Goal: Find specific page/section: Find specific page/section

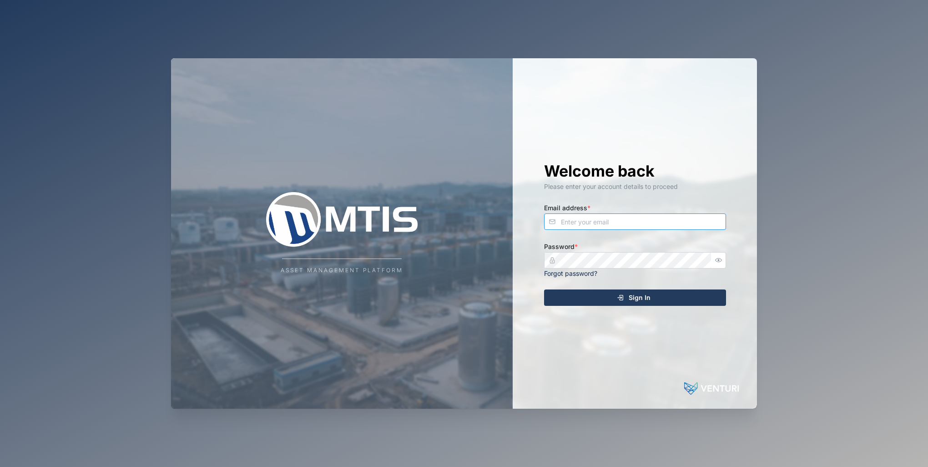
type input "mlittaua@mtisgroup.com"
click at [598, 301] on div "Sign In" at bounding box center [633, 297] width 167 height 15
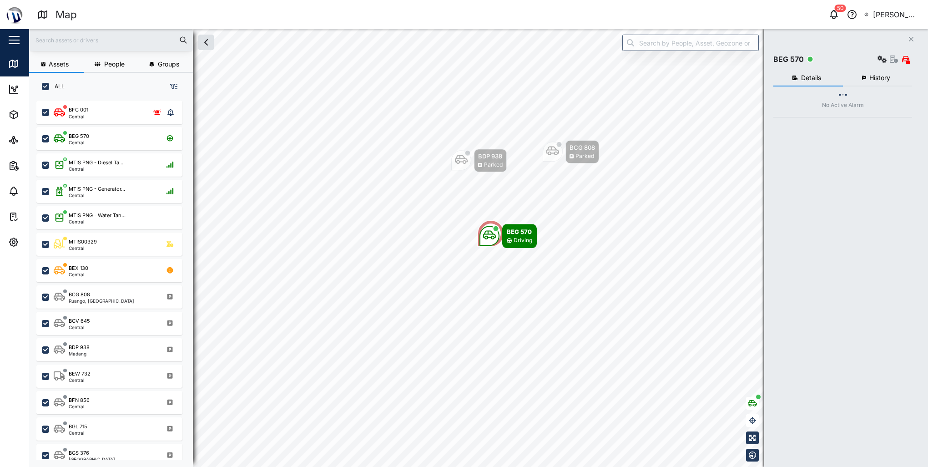
scroll to position [355, 142]
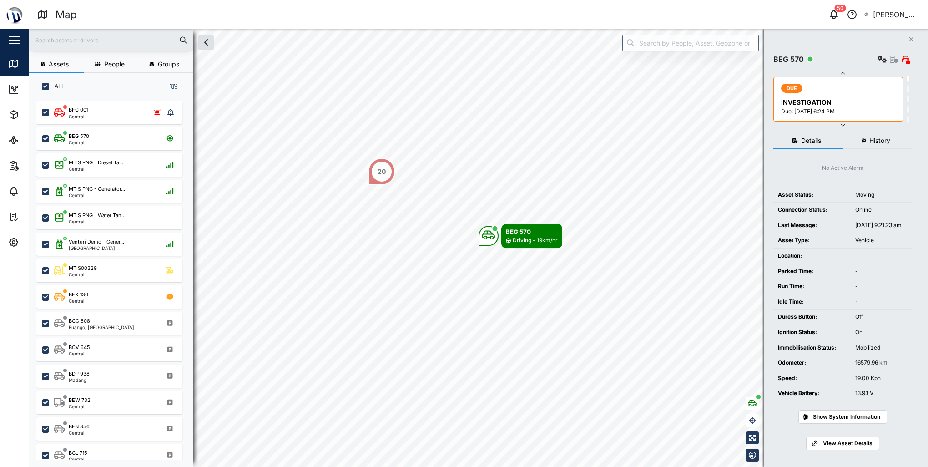
scroll to position [355, 142]
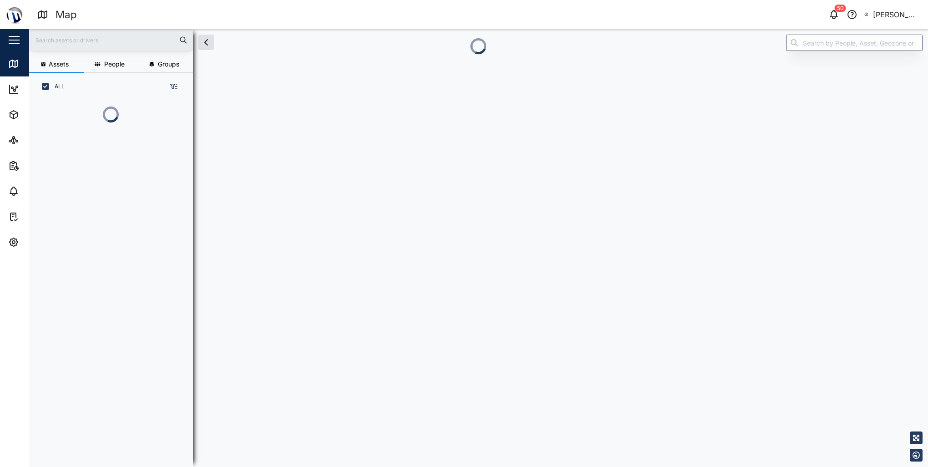
scroll to position [355, 142]
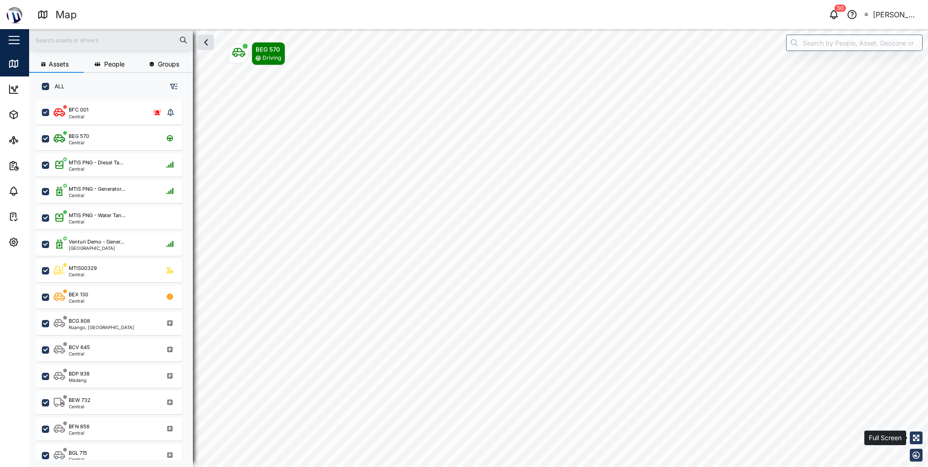
click at [919, 440] on icon "button" at bounding box center [916, 437] width 6 height 6
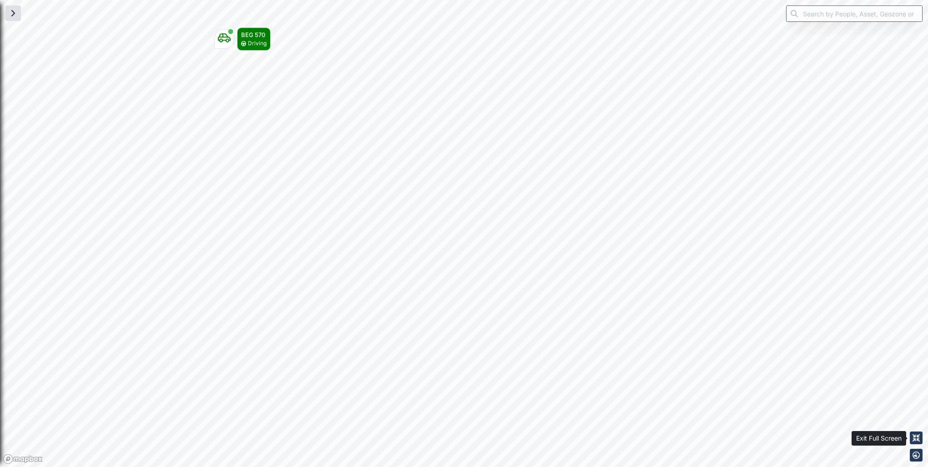
click at [916, 437] on icon "button" at bounding box center [915, 437] width 7 height 7
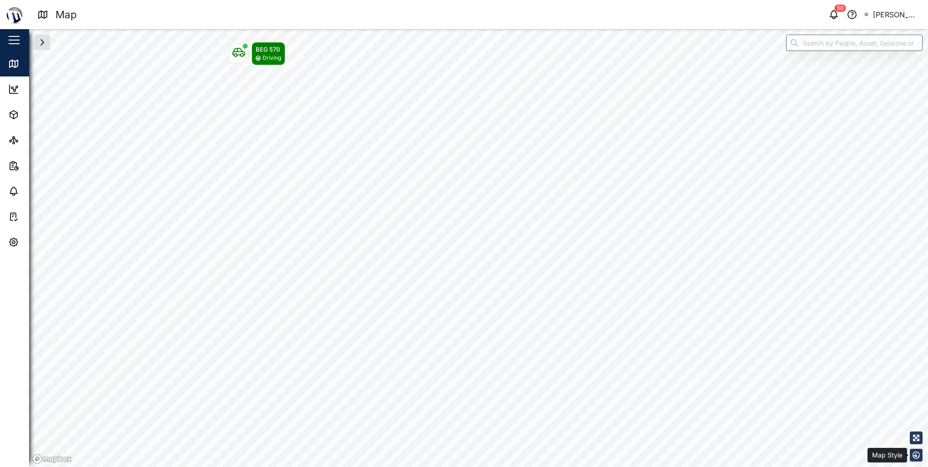
click at [914, 456] on icon "button" at bounding box center [915, 454] width 7 height 7
click at [17, 67] on icon at bounding box center [13, 63] width 11 height 11
click at [44, 44] on icon "button" at bounding box center [42, 42] width 11 height 11
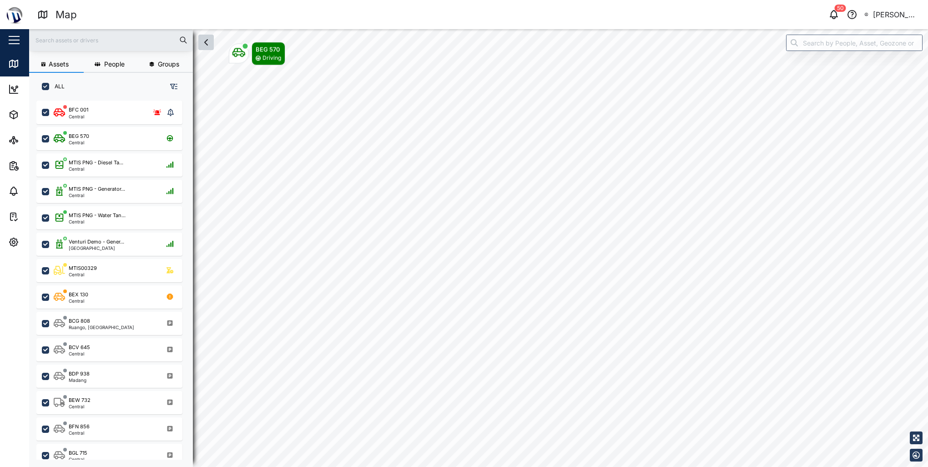
scroll to position [355, 142]
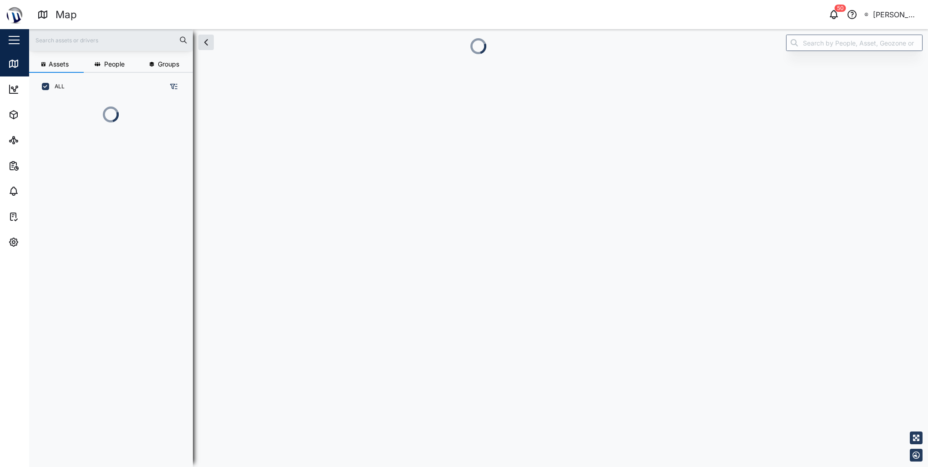
scroll to position [7, 7]
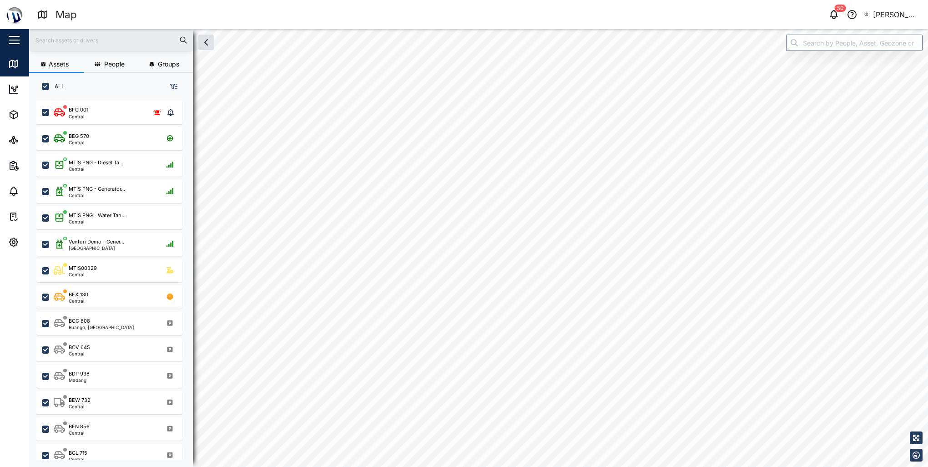
checkbox input "true"
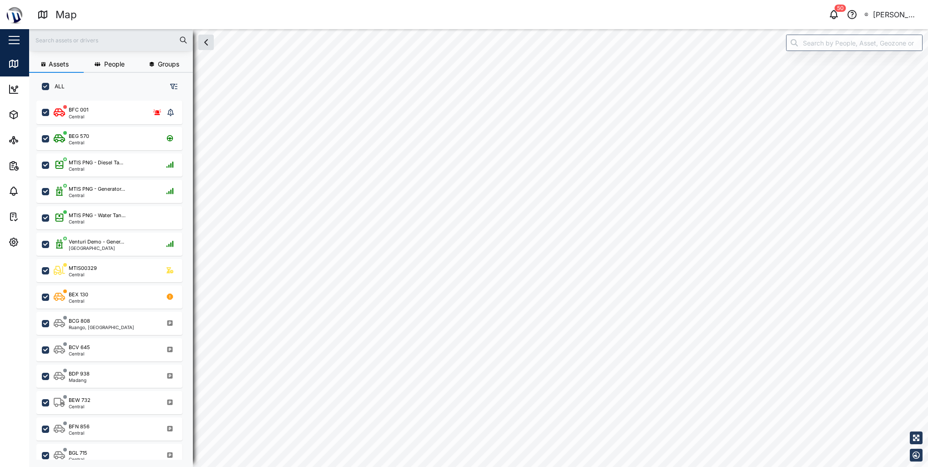
checkbox input "true"
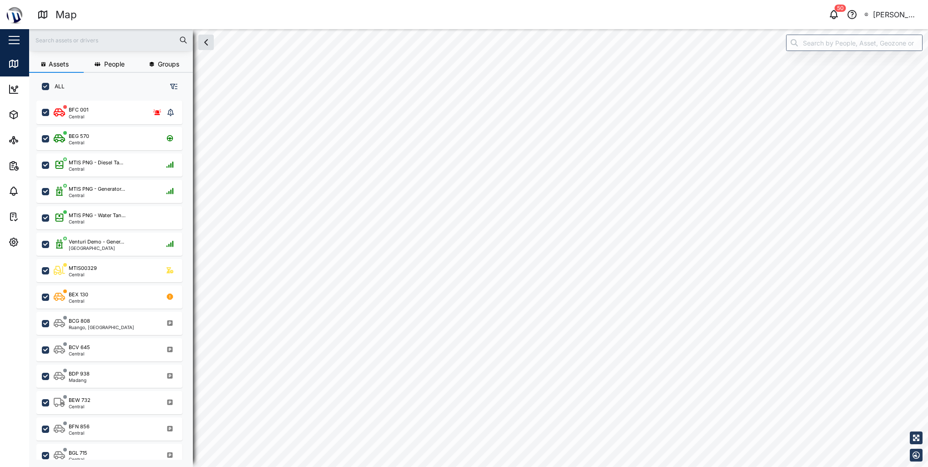
checkbox input "true"
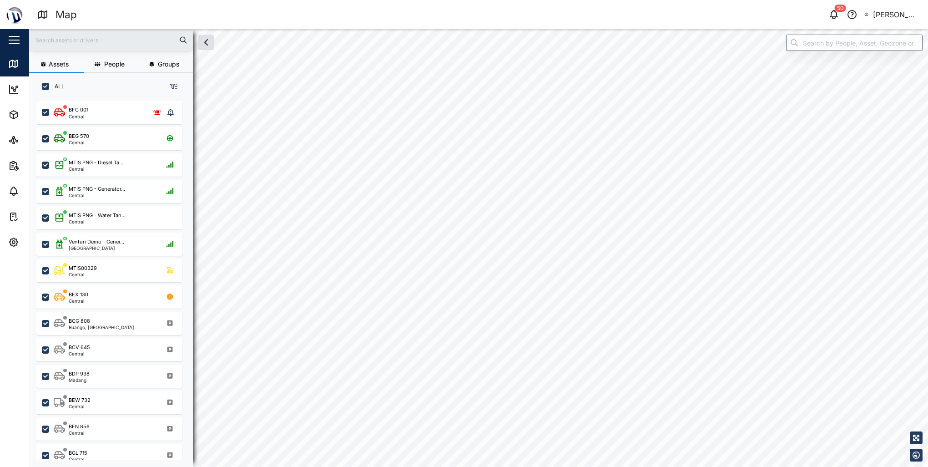
checkbox input "true"
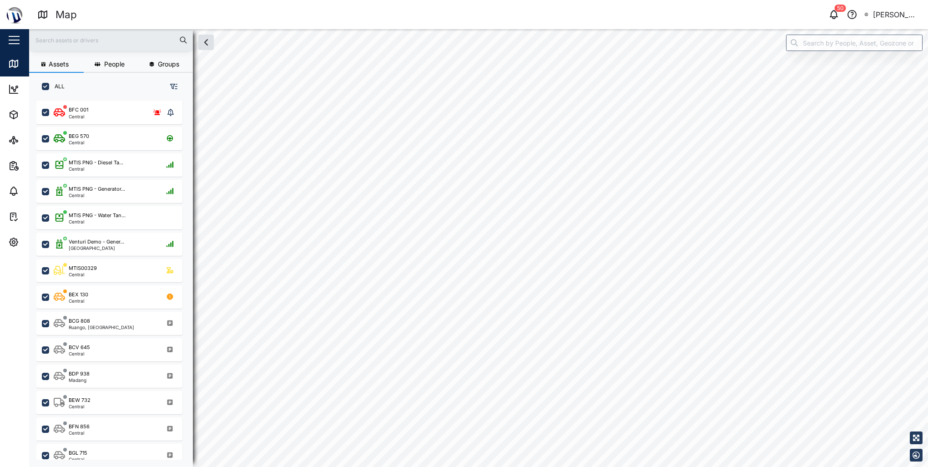
checkbox input "true"
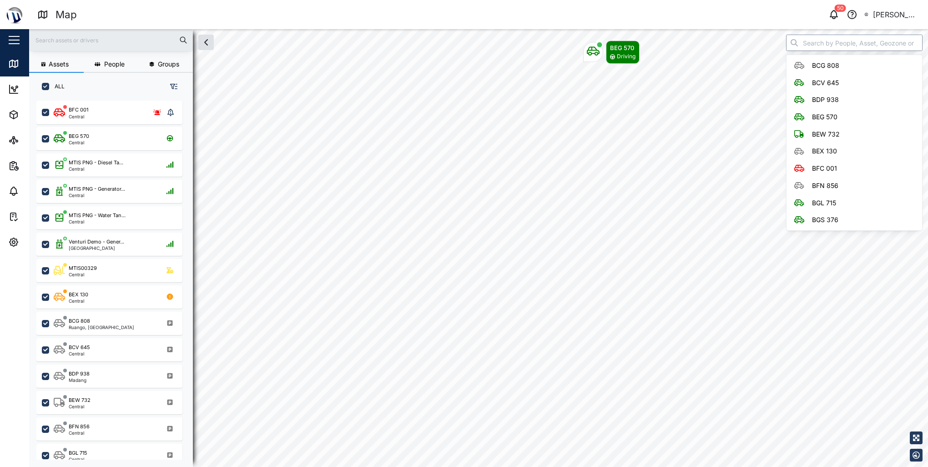
click at [811, 46] on input "search" at bounding box center [854, 43] width 136 height 16
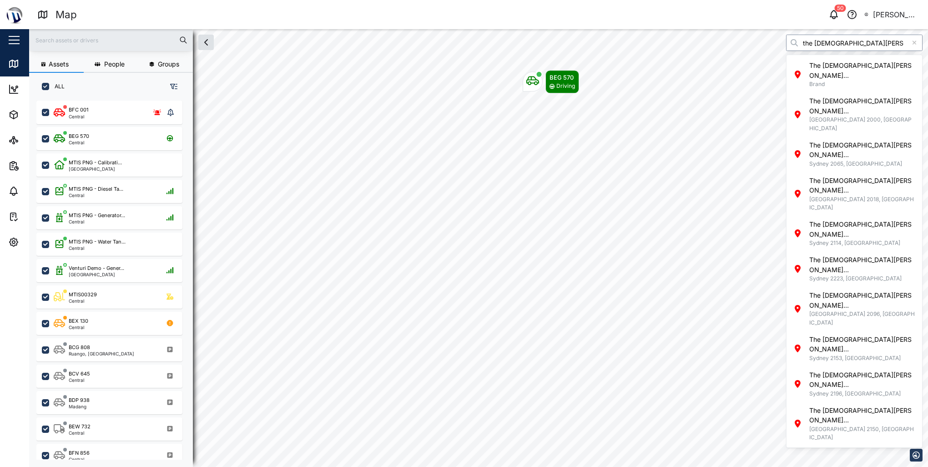
scroll to position [0, 0]
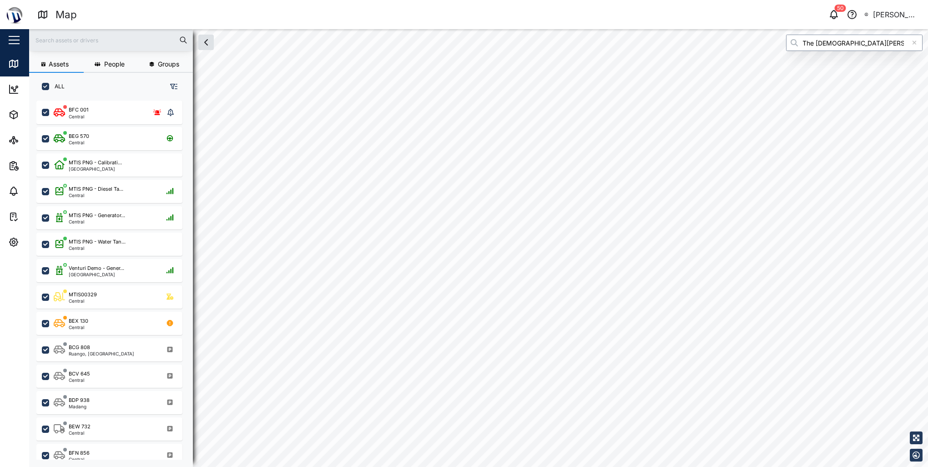
type input "The Church of Jesus Christ of Latter day Saints"
click at [95, 140] on div "BEG 570 Central" at bounding box center [115, 138] width 123 height 12
click at [207, 41] on icon "button" at bounding box center [206, 42] width 11 height 11
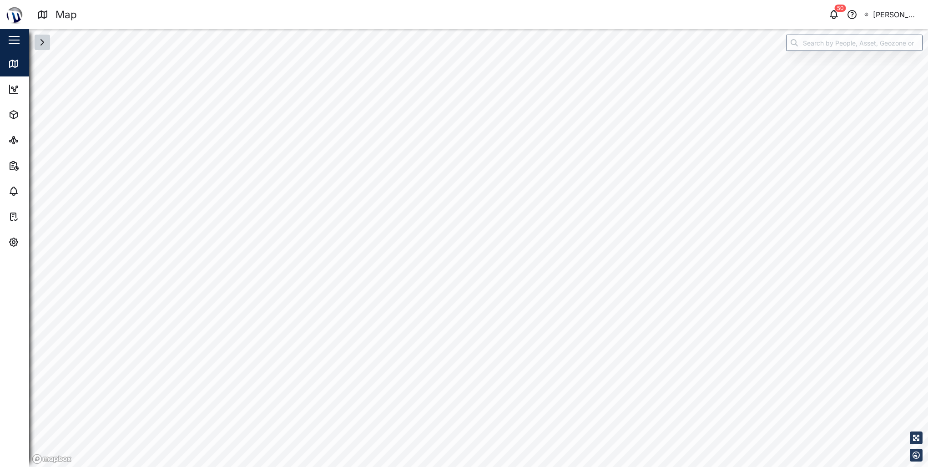
click at [45, 45] on icon "button" at bounding box center [42, 42] width 11 height 11
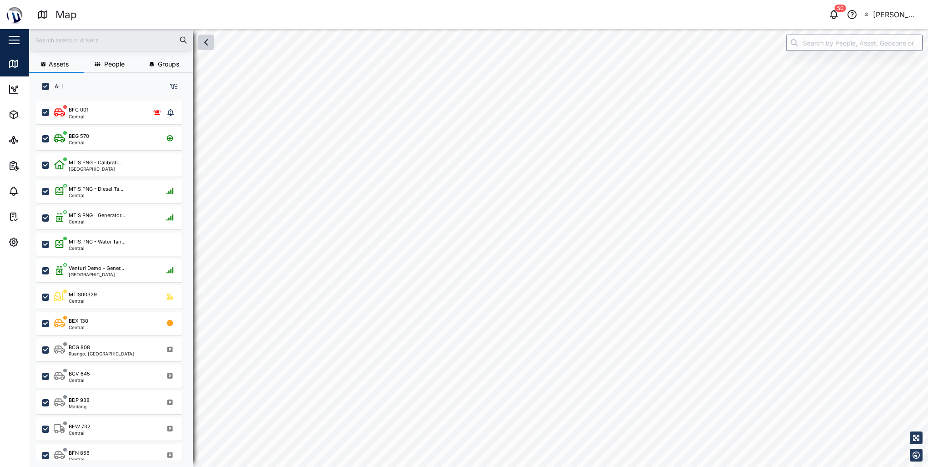
scroll to position [355, 142]
click at [104, 137] on div "BEG 570 Central" at bounding box center [115, 138] width 123 height 12
